Goal: Navigation & Orientation: Find specific page/section

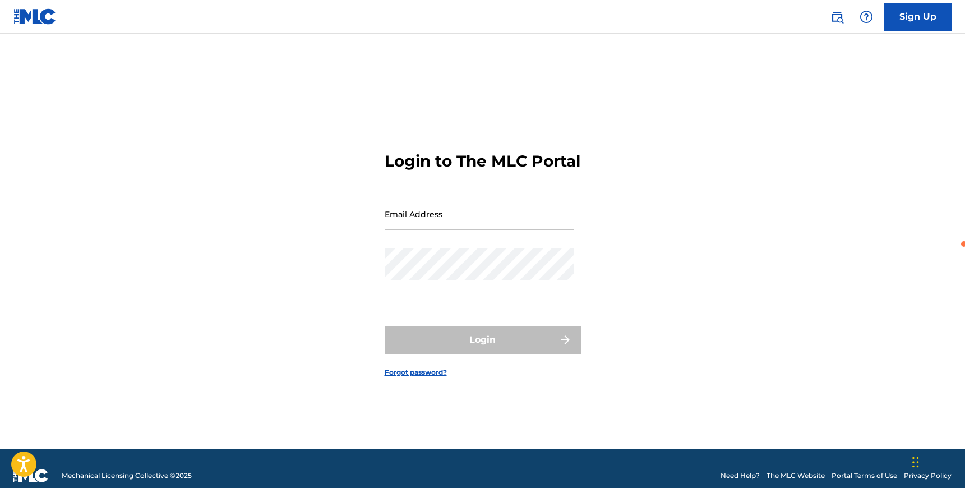
click at [431, 230] on input "Email Address" at bounding box center [480, 214] width 190 height 32
type input "[EMAIL_ADDRESS][DOMAIN_NAME]"
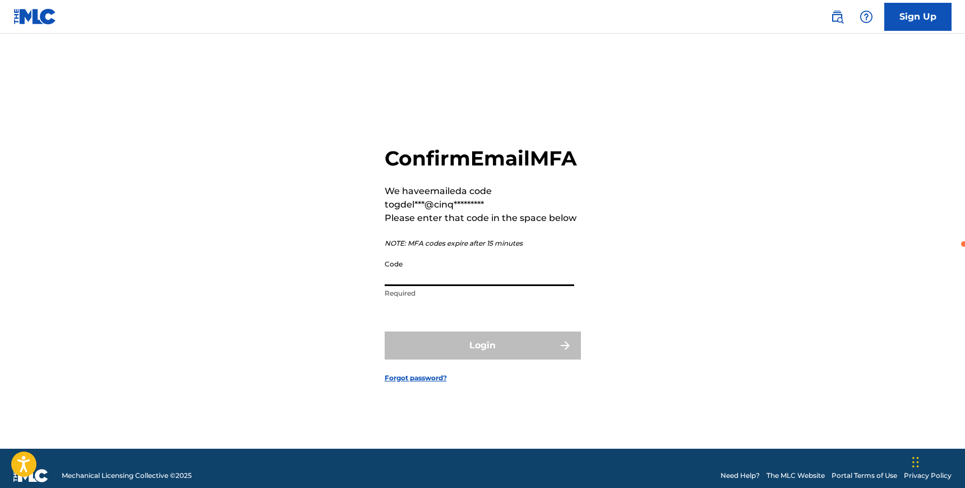
click at [421, 284] on input "Code" at bounding box center [480, 270] width 190 height 32
paste input "820579"
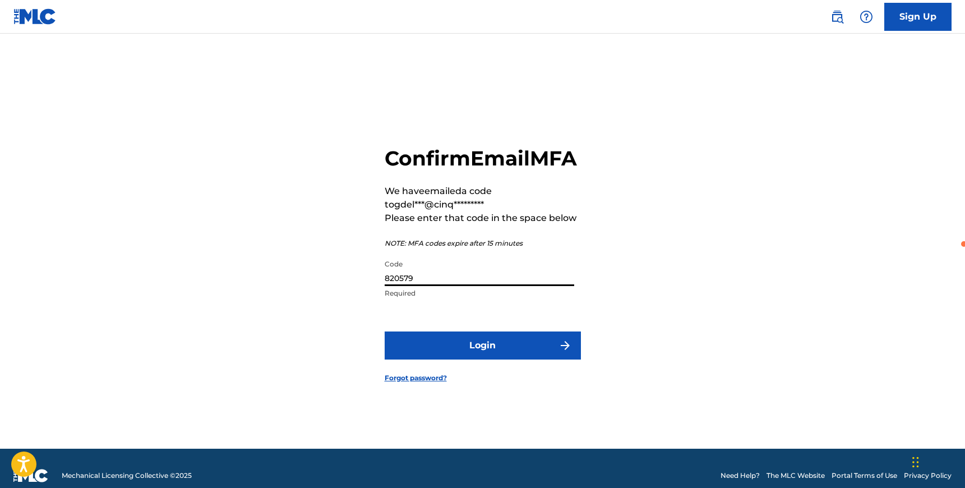
type input "820579"
click at [498, 360] on button "Login" at bounding box center [483, 346] width 196 height 28
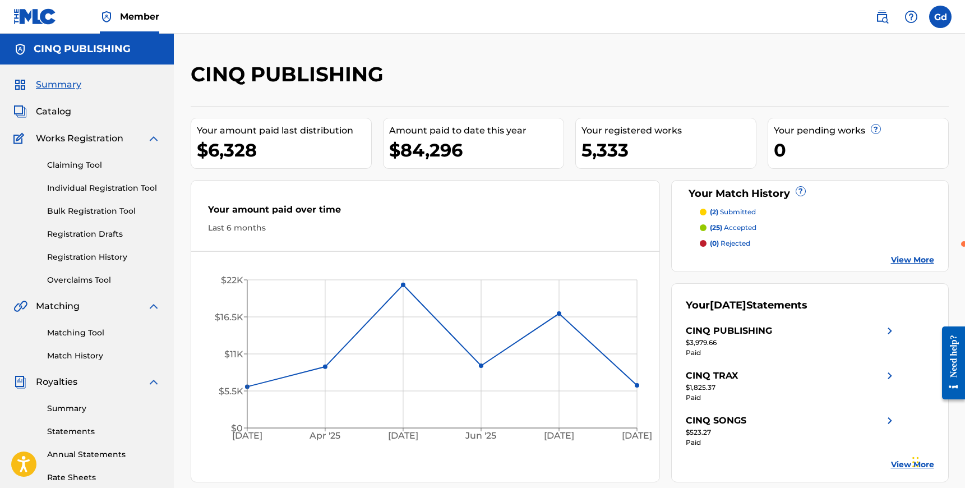
click at [61, 103] on div "Summary Catalog Works Registration Claiming Tool Individual Registration Tool B…" at bounding box center [87, 342] width 174 height 554
click at [60, 113] on span "Catalog" at bounding box center [53, 111] width 35 height 13
